Goal: Transaction & Acquisition: Subscribe to service/newsletter

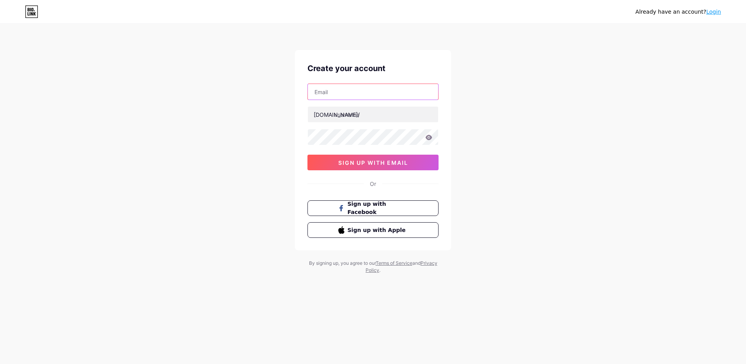
click at [355, 92] on input "text" at bounding box center [373, 92] width 130 height 16
type input "[EMAIL_ADDRESS][DOMAIN_NAME]"
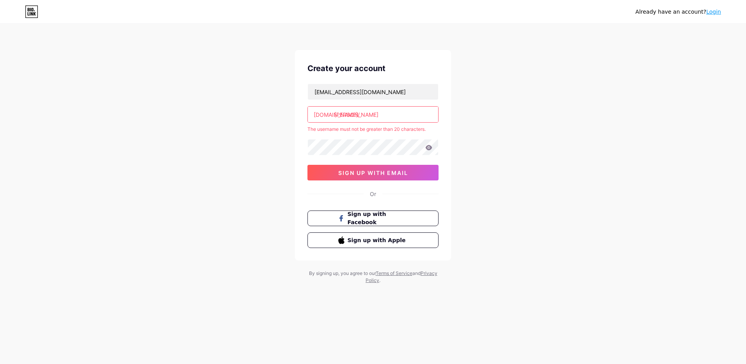
drag, startPoint x: 423, startPoint y: 115, endPoint x: 334, endPoint y: 117, distance: 89.0
click at [334, 117] on div "[DOMAIN_NAME][PERSON_NAME]/ [PERSON_NAME]" at bounding box center [373, 114] width 131 height 16
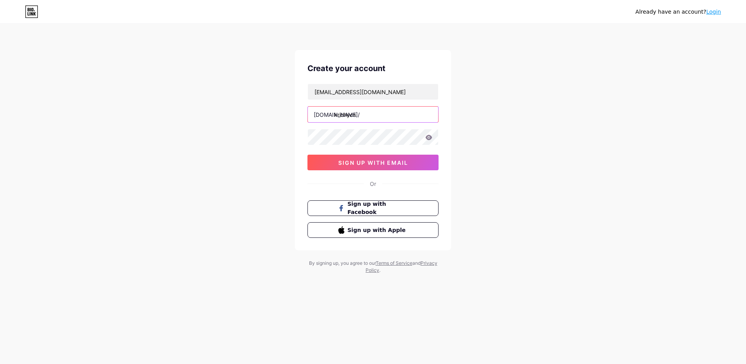
type input "krichycs"
click at [389, 162] on span "sign up with email" at bounding box center [373, 162] width 70 height 7
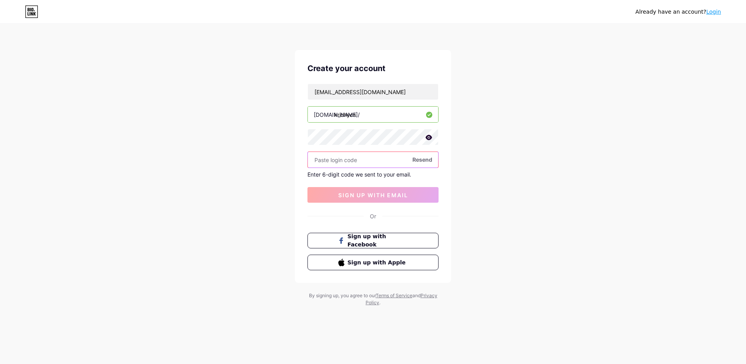
paste input "974320"
type input "974320"
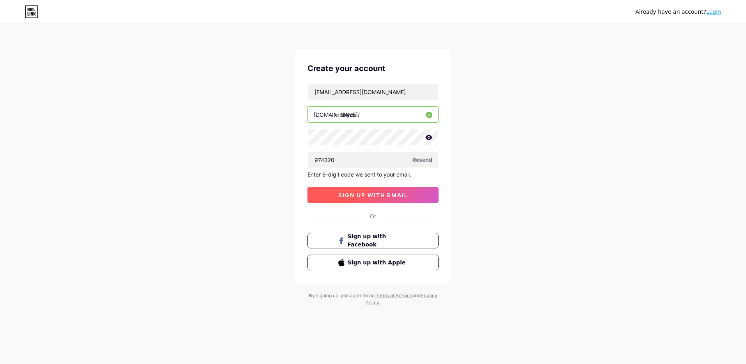
click at [396, 194] on span "sign up with email" at bounding box center [373, 195] width 70 height 7
